Goal: Task Accomplishment & Management: Manage account settings

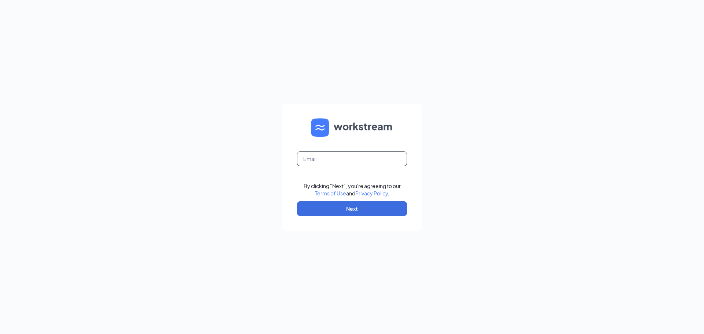
click at [320, 157] on input "text" at bounding box center [352, 158] width 110 height 15
type input "sshaw@calhounmc.com"
click at [352, 209] on button "Next" at bounding box center [352, 208] width 110 height 15
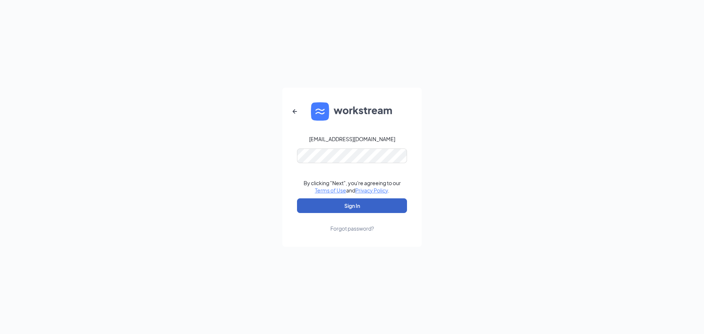
click at [351, 204] on button "Sign In" at bounding box center [352, 205] width 110 height 15
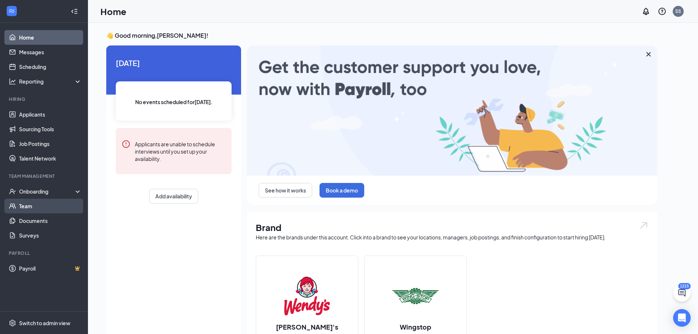
click at [28, 205] on link "Team" at bounding box center [50, 206] width 63 height 15
